Goal: Contribute content

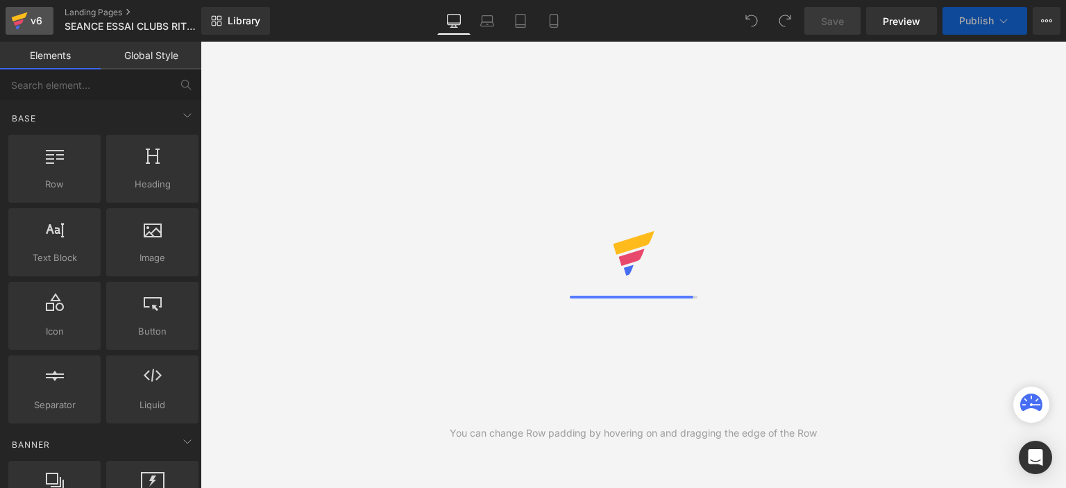
click at [22, 13] on icon at bounding box center [19, 20] width 17 height 35
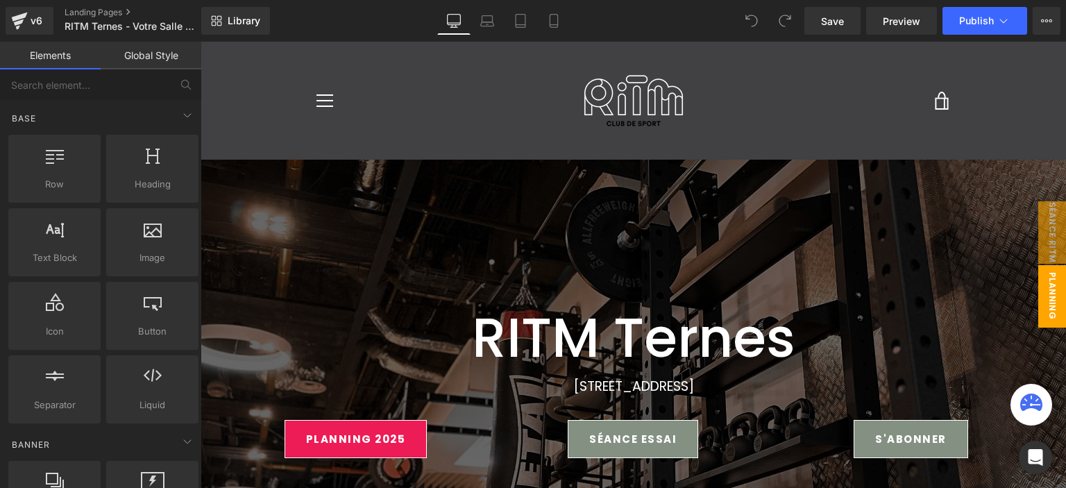
click at [1042, 284] on span "planning ter" at bounding box center [1039, 296] width 56 height 62
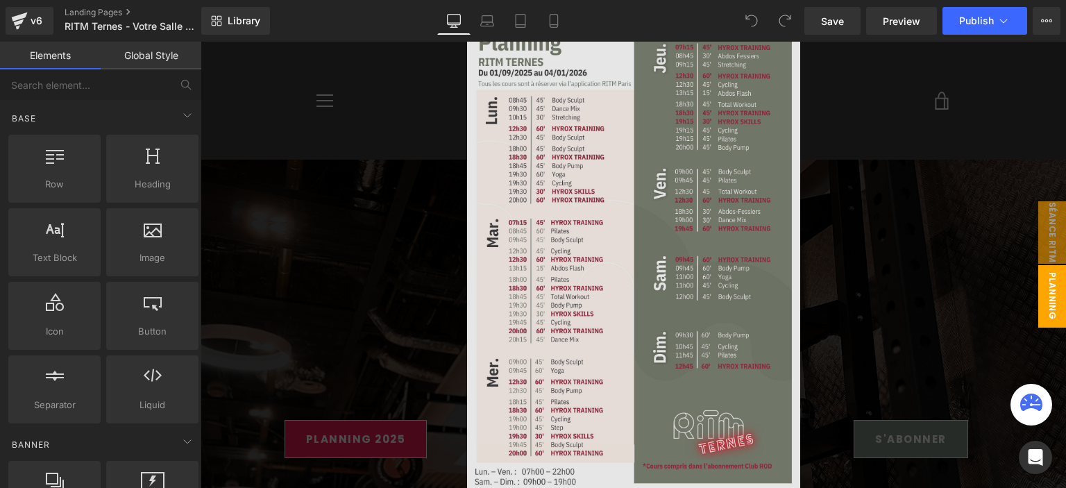
click at [601, 213] on img at bounding box center [633, 257] width 333 height 471
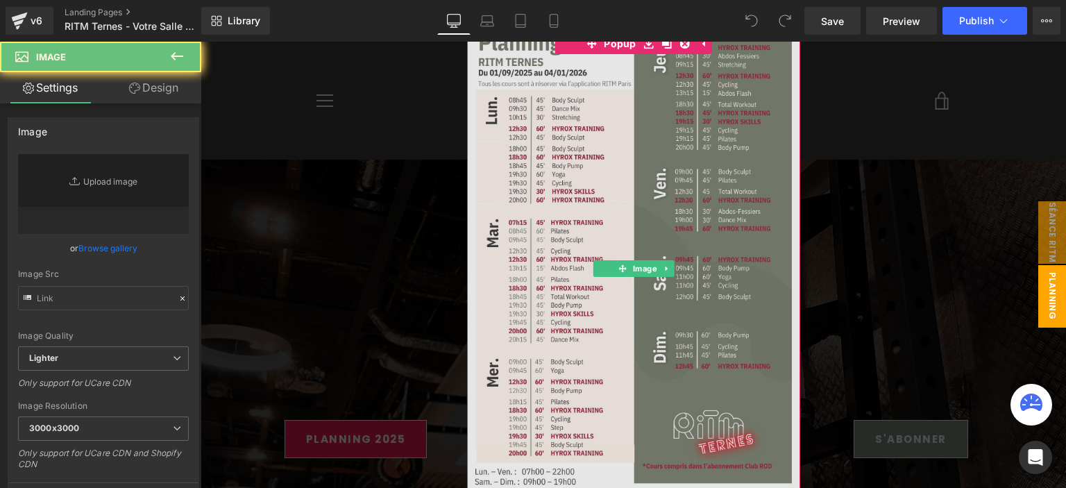
type input "https://ucarecdn.com/3ac621cc-8121-43ce-b487-82972134ce1a/-/format/auto/-/previ…"
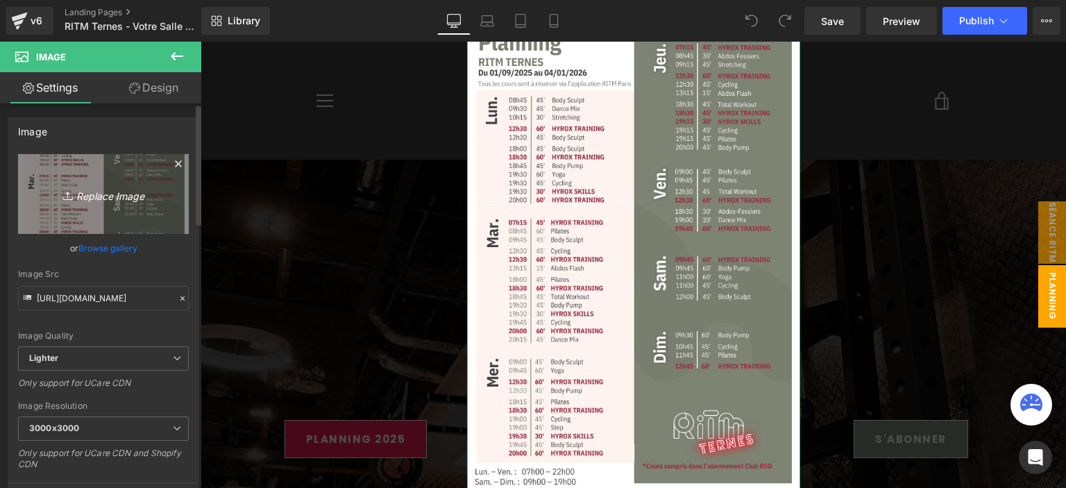
click at [141, 199] on icon "Replace Image" at bounding box center [103, 193] width 111 height 17
type input "C:\fakepath\TERNES (24).png"
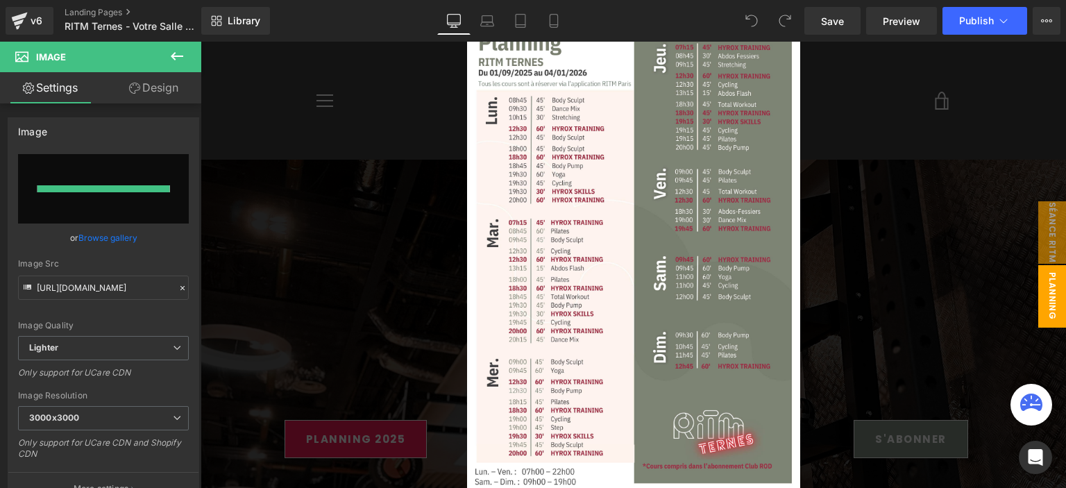
type input "https://ucarecdn.com/ce26e3de-6202-436b-abd0-9bda57b10def/-/format/auto/-/previ…"
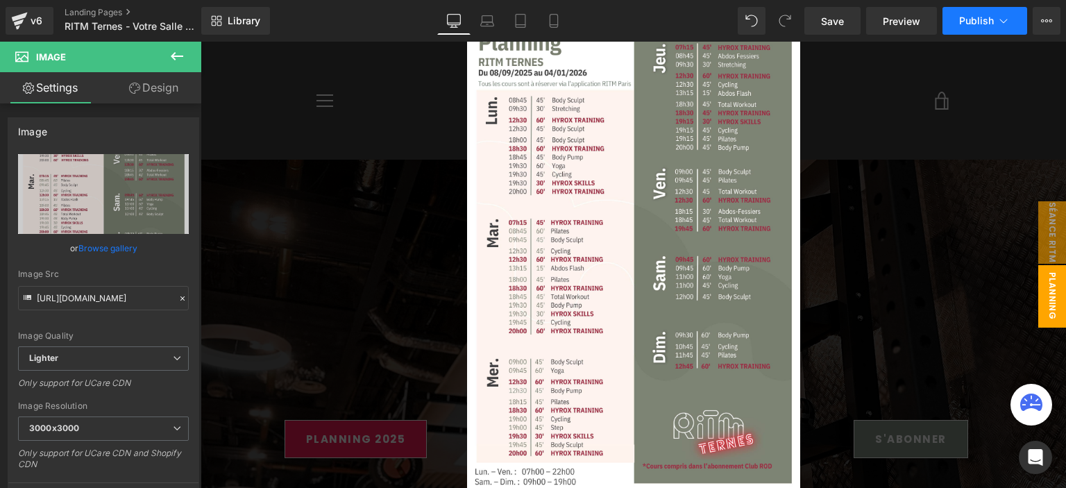
click at [986, 16] on span "Publish" at bounding box center [977, 20] width 35 height 11
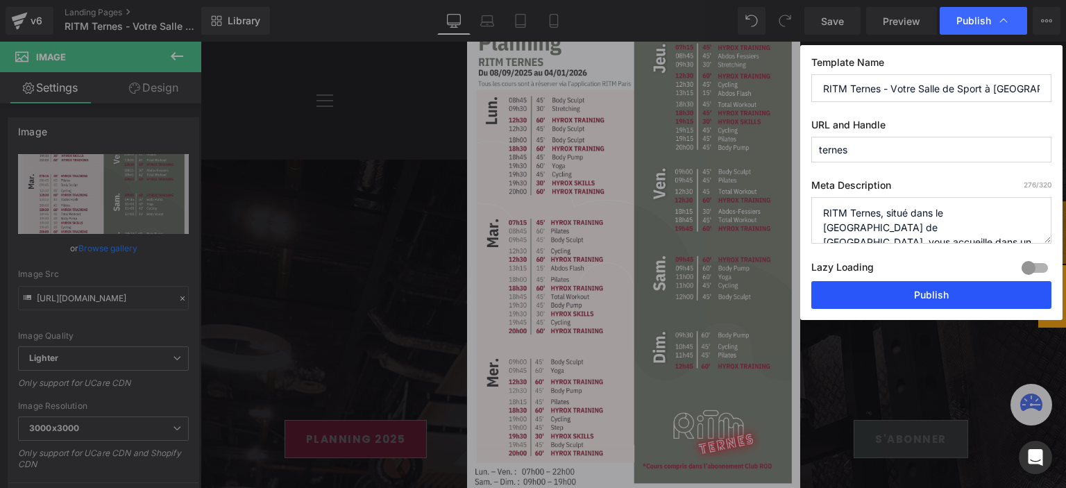
drag, startPoint x: 885, startPoint y: 302, endPoint x: 663, endPoint y: 260, distance: 226.0
click at [885, 302] on button "Publish" at bounding box center [932, 295] width 240 height 28
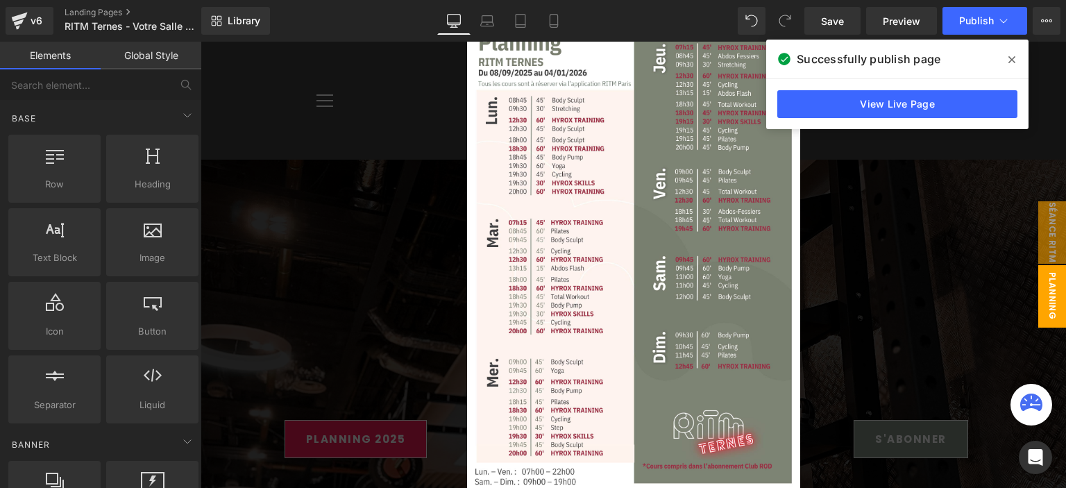
click at [855, 208] on div at bounding box center [634, 265] width 866 height 446
